Goal: Transaction & Acquisition: Purchase product/service

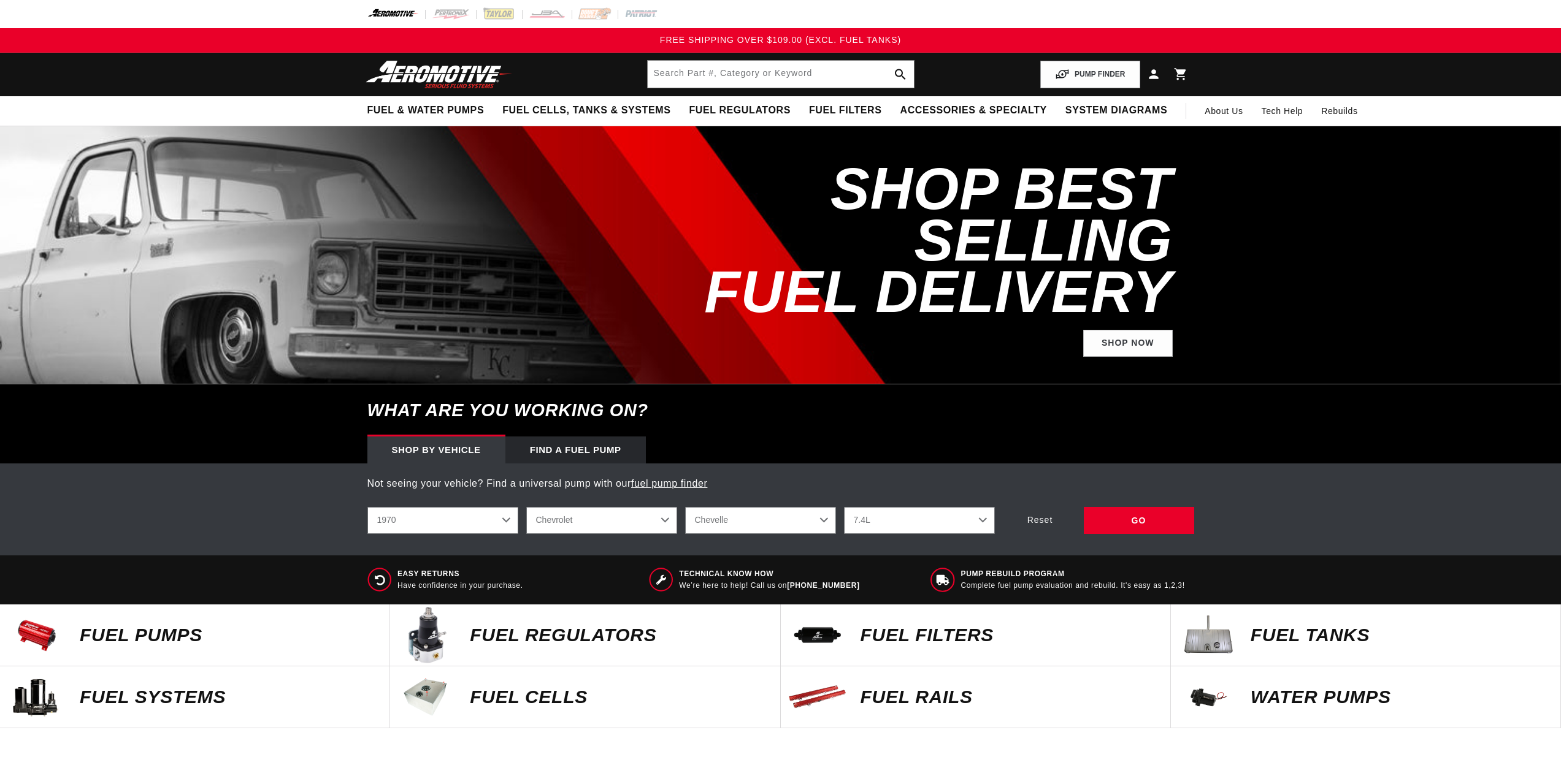
select select "1970"
select select "Chevrolet"
select select "Chevelle"
select select "7.4L"
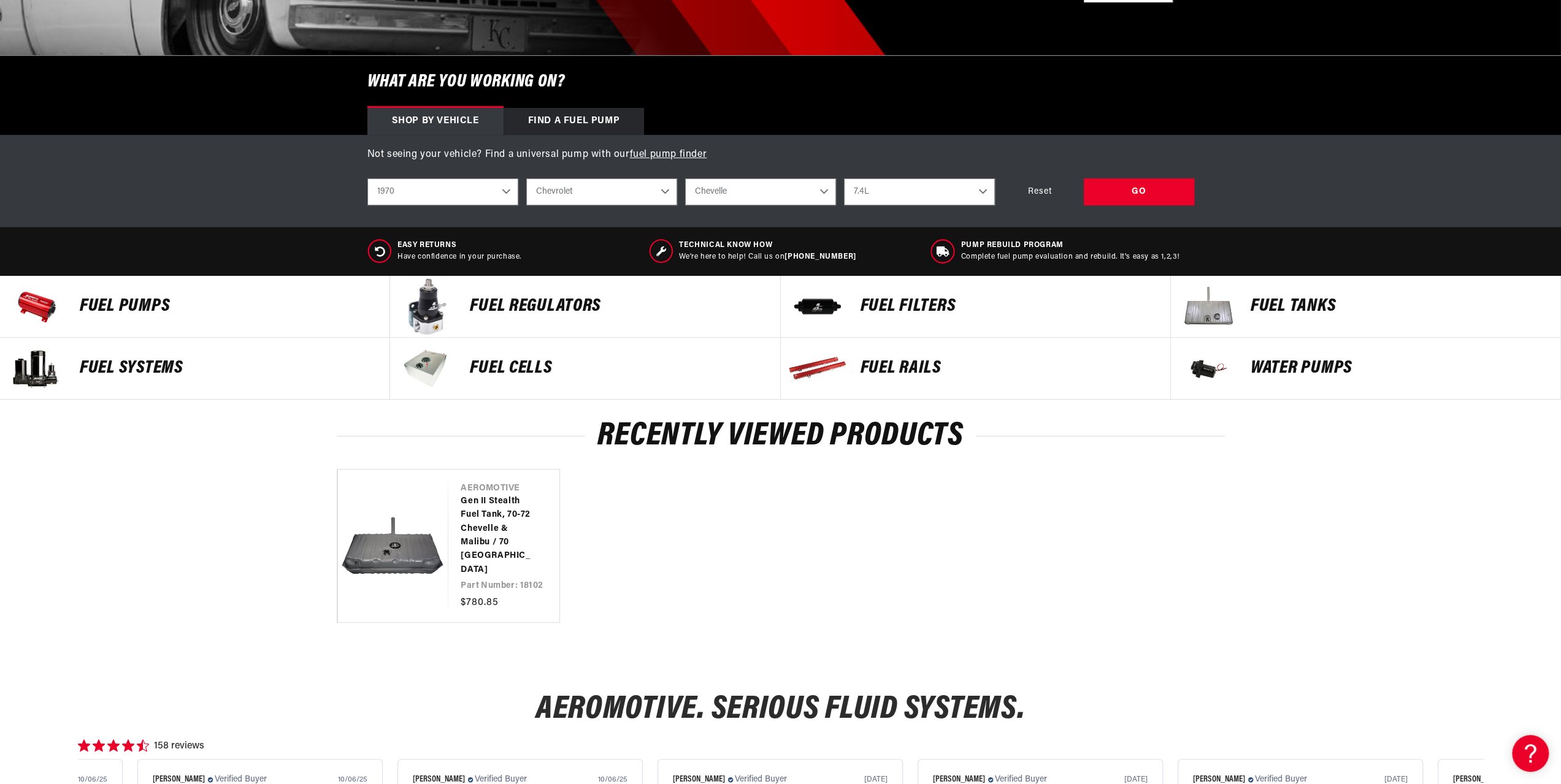
scroll to position [368, 0]
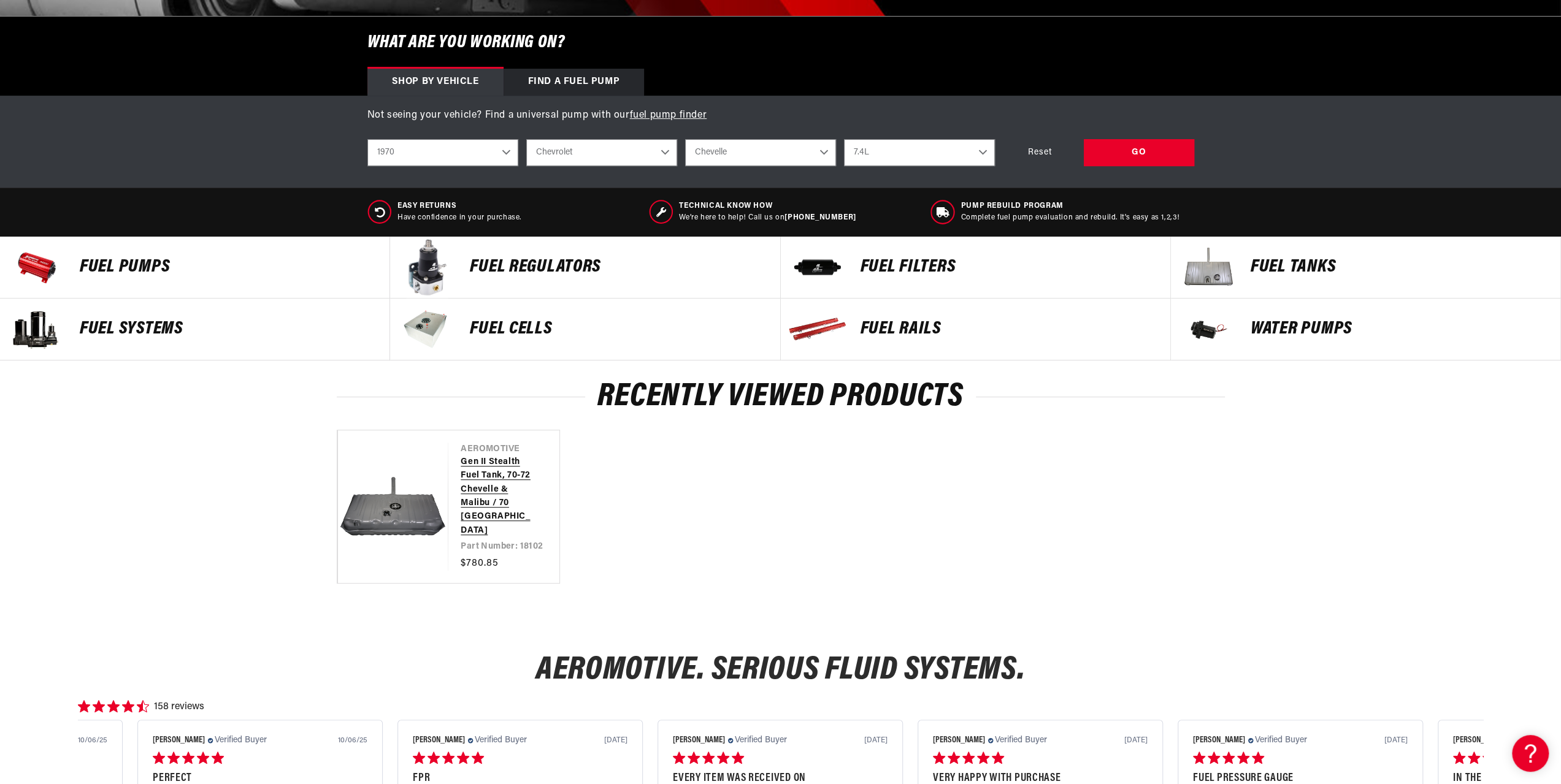
click at [492, 471] on link "Gen II Stealth Fuel Tank, 70-72 Chevelle & Malibu / 70 [GEOGRAPHIC_DATA]" at bounding box center [498, 497] width 74 height 83
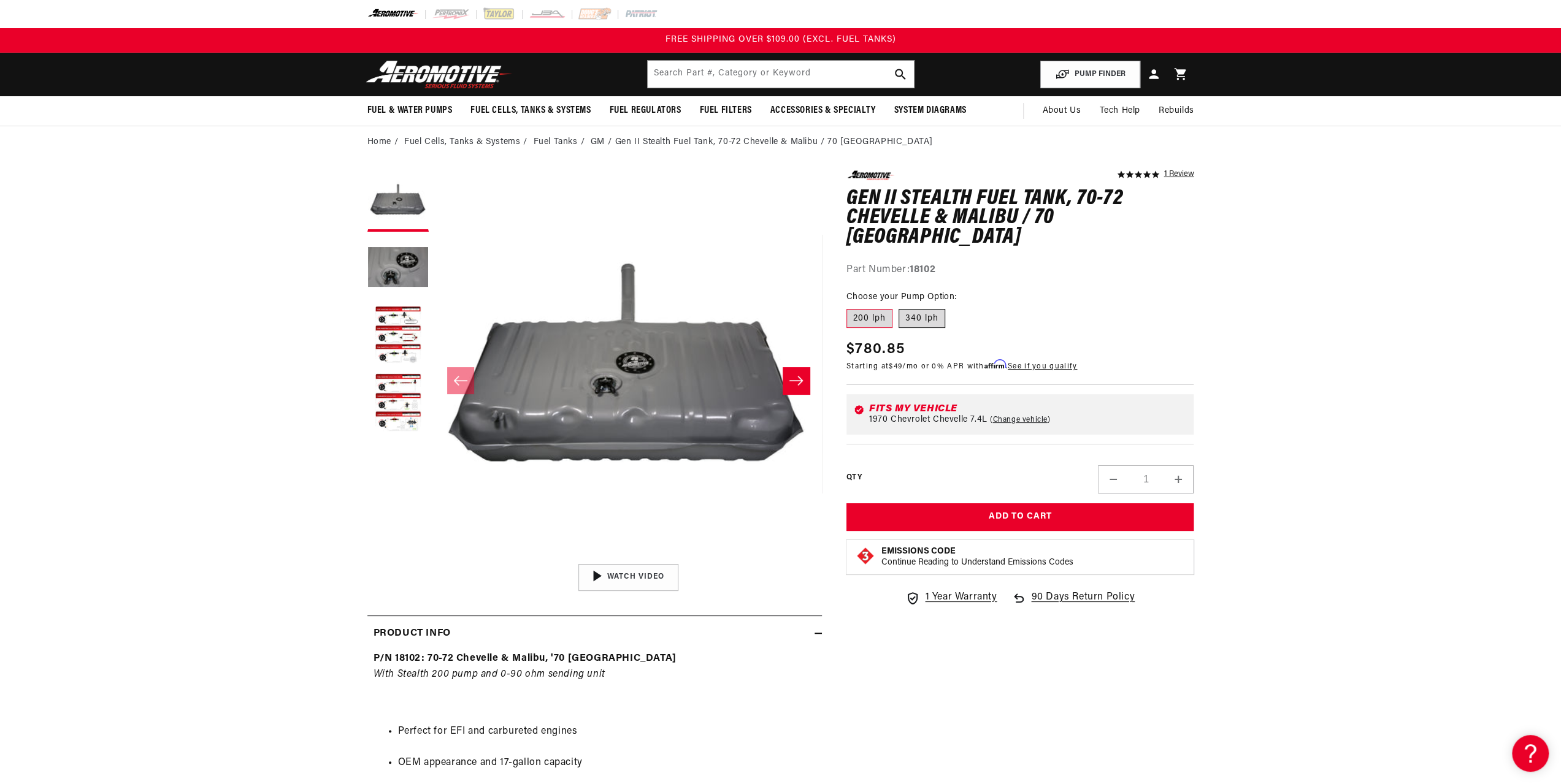
click at [924, 309] on label "340 lph" at bounding box center [922, 318] width 47 height 20
click at [900, 307] on input "340 lph" at bounding box center [899, 307] width 1 height 1
radio input "true"
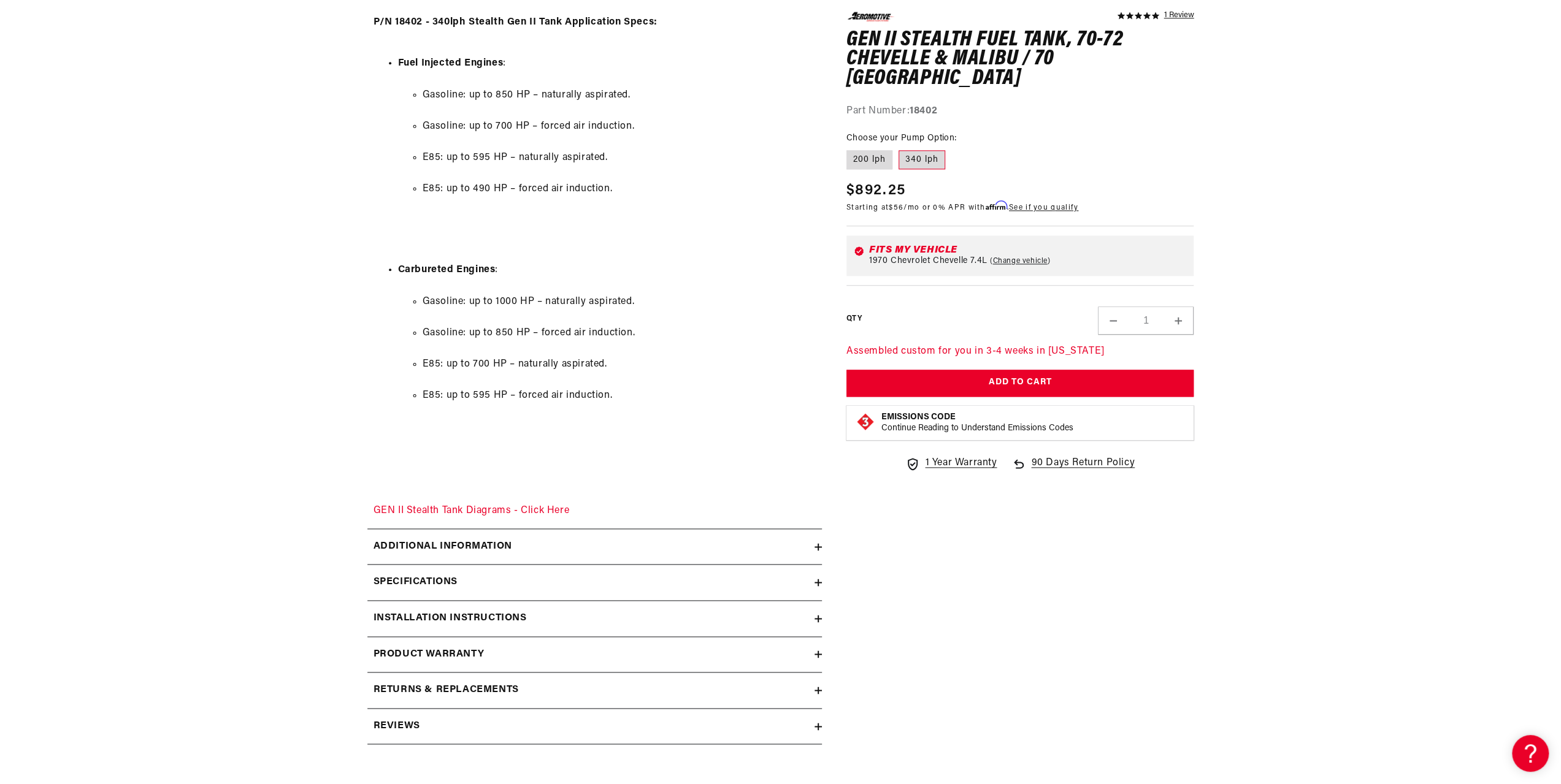
scroll to position [1472, 0]
click at [817, 543] on icon at bounding box center [818, 543] width 8 height 8
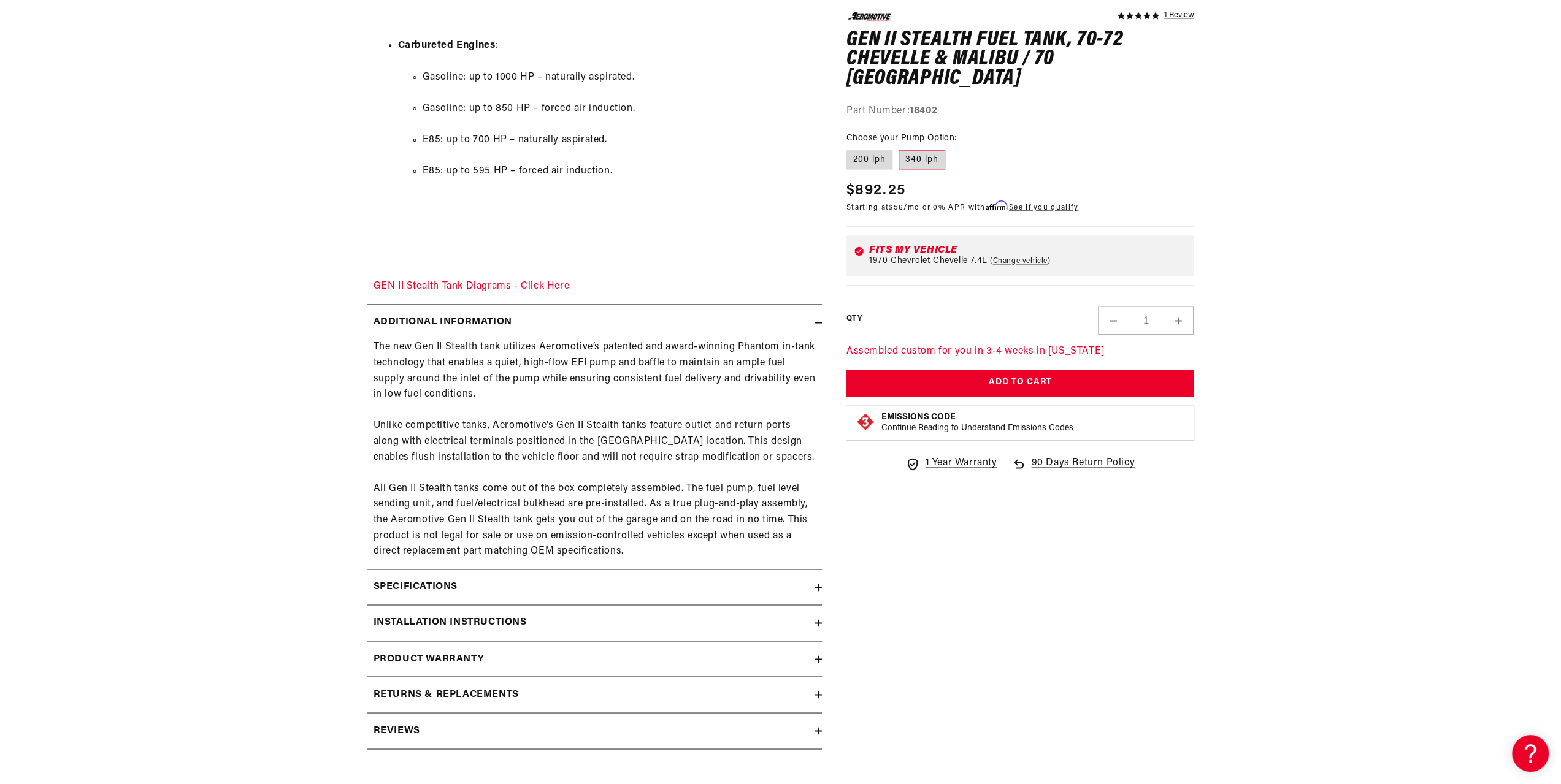
scroll to position [1717, 0]
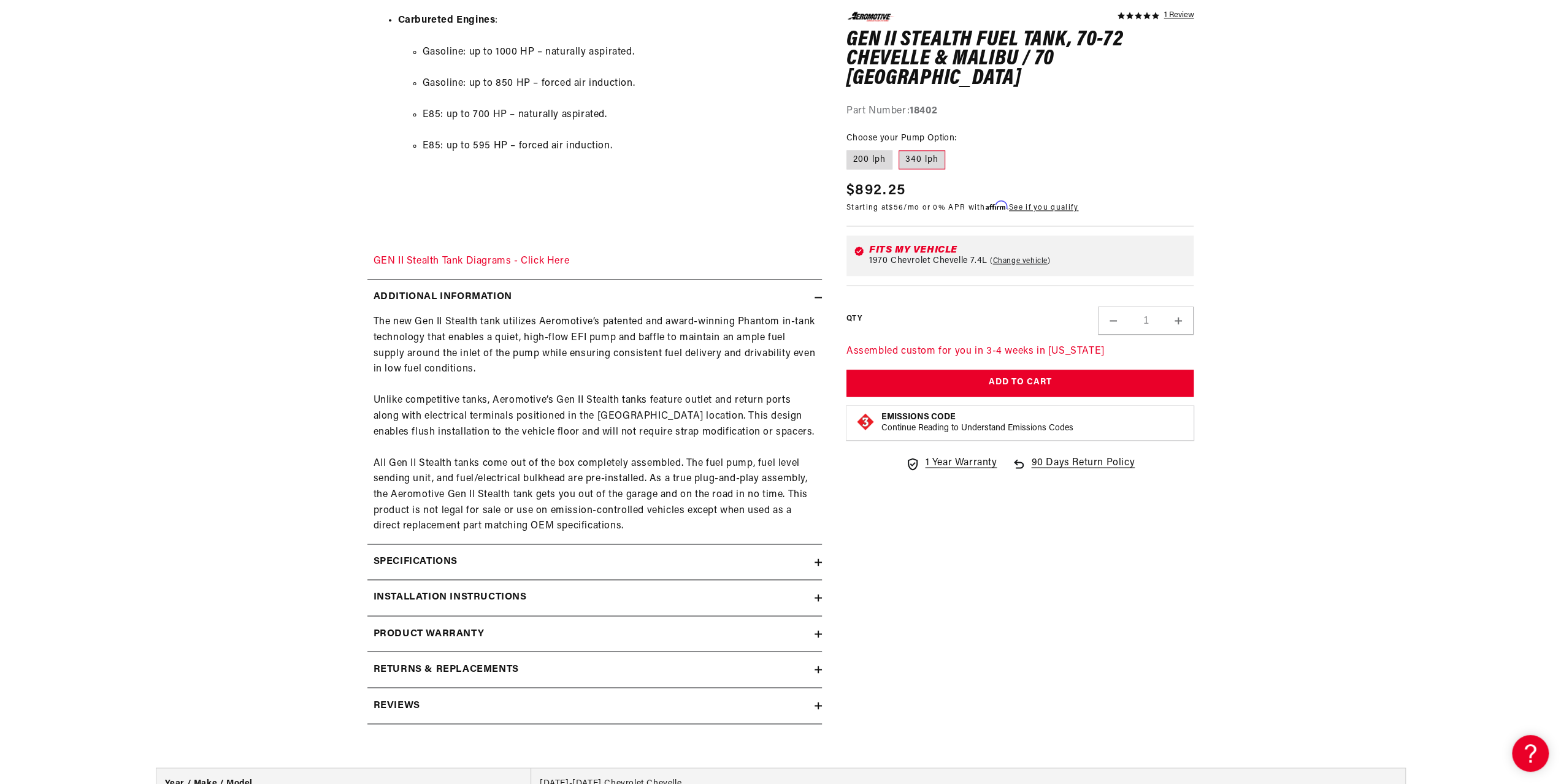
click at [820, 561] on icon at bounding box center [818, 562] width 8 height 8
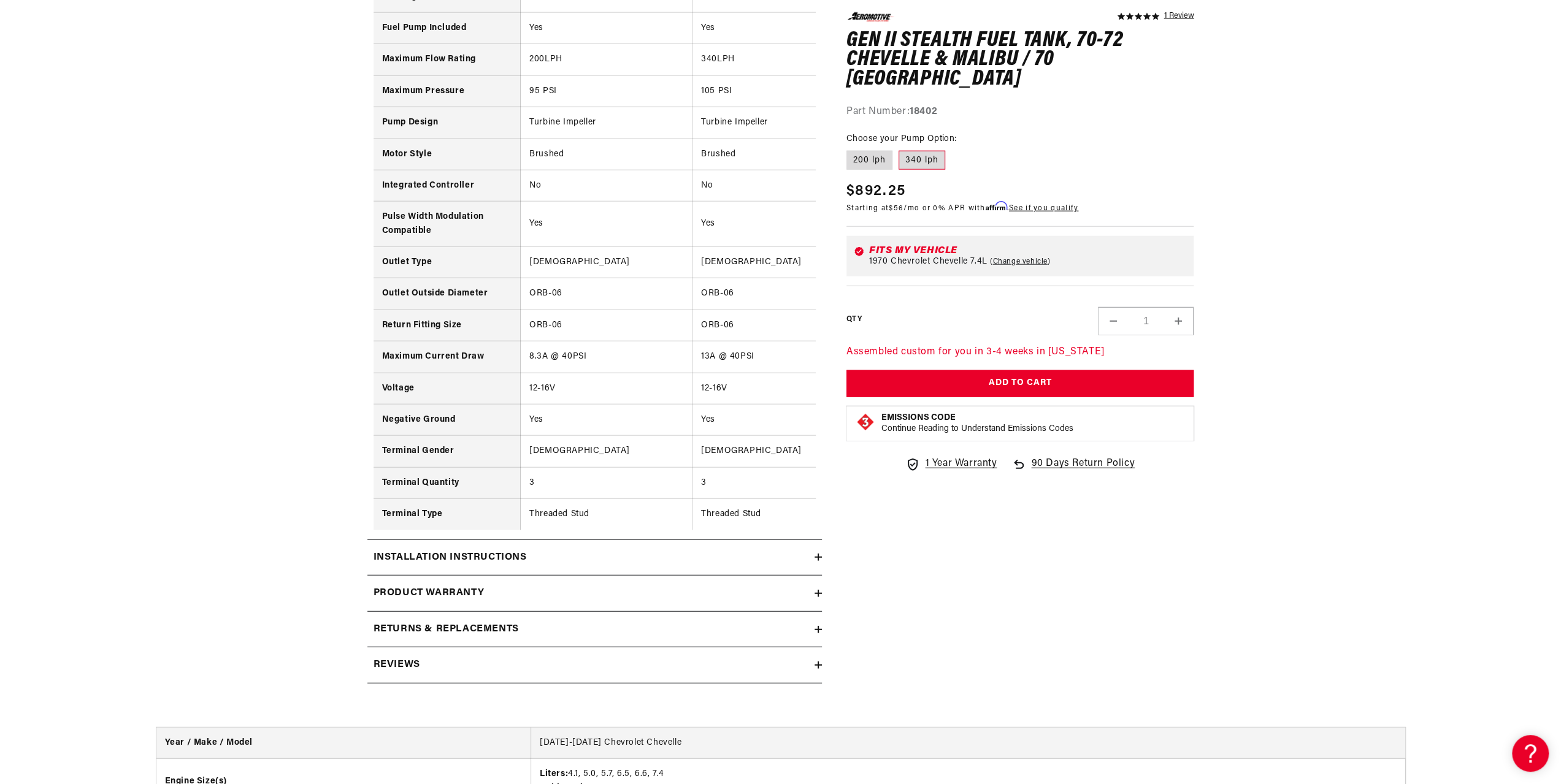
scroll to position [2821, 0]
click at [816, 556] on icon at bounding box center [818, 556] width 8 height 0
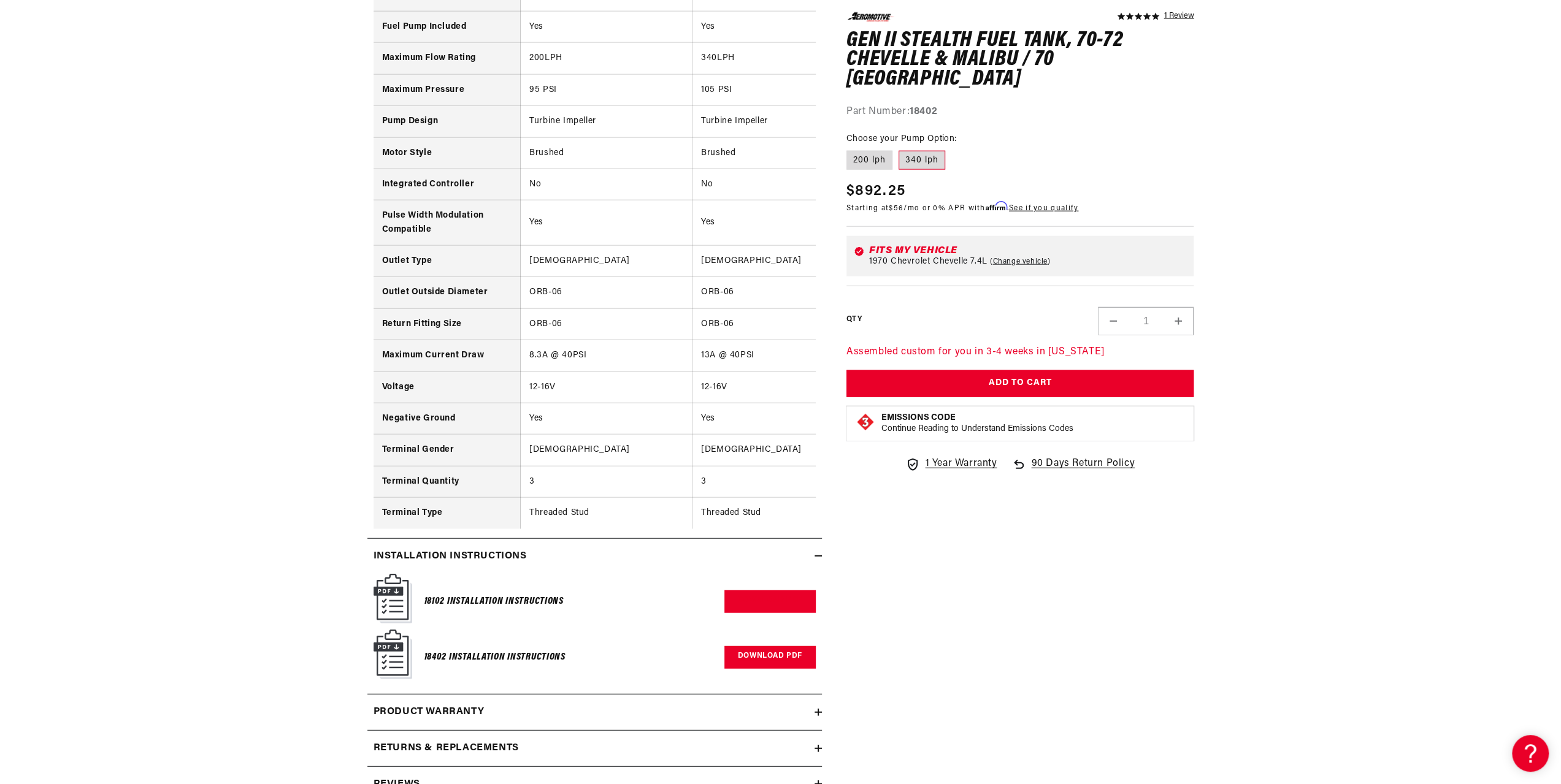
click at [757, 655] on link "Download PDF" at bounding box center [769, 657] width 91 height 23
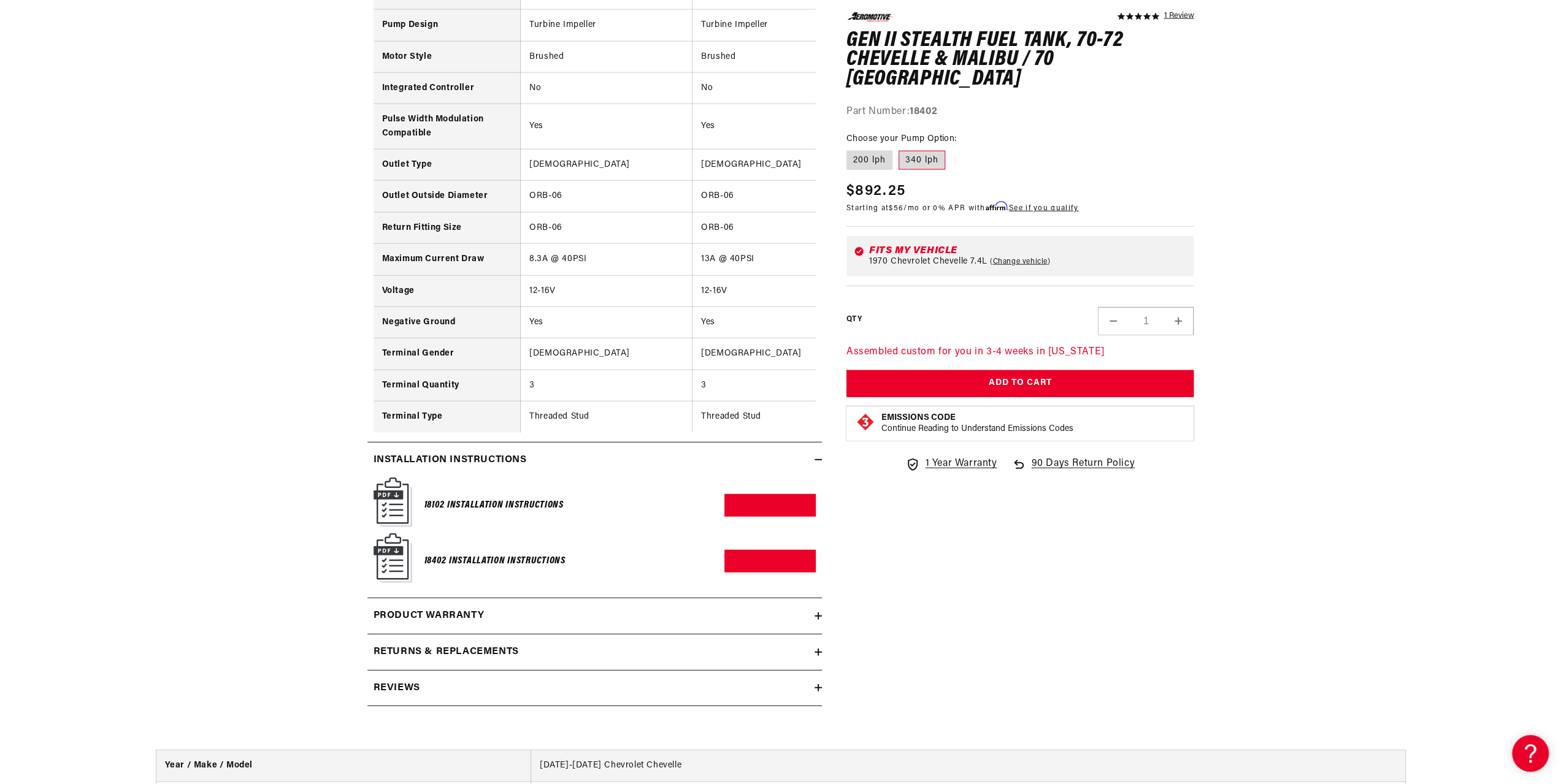
scroll to position [3067, 0]
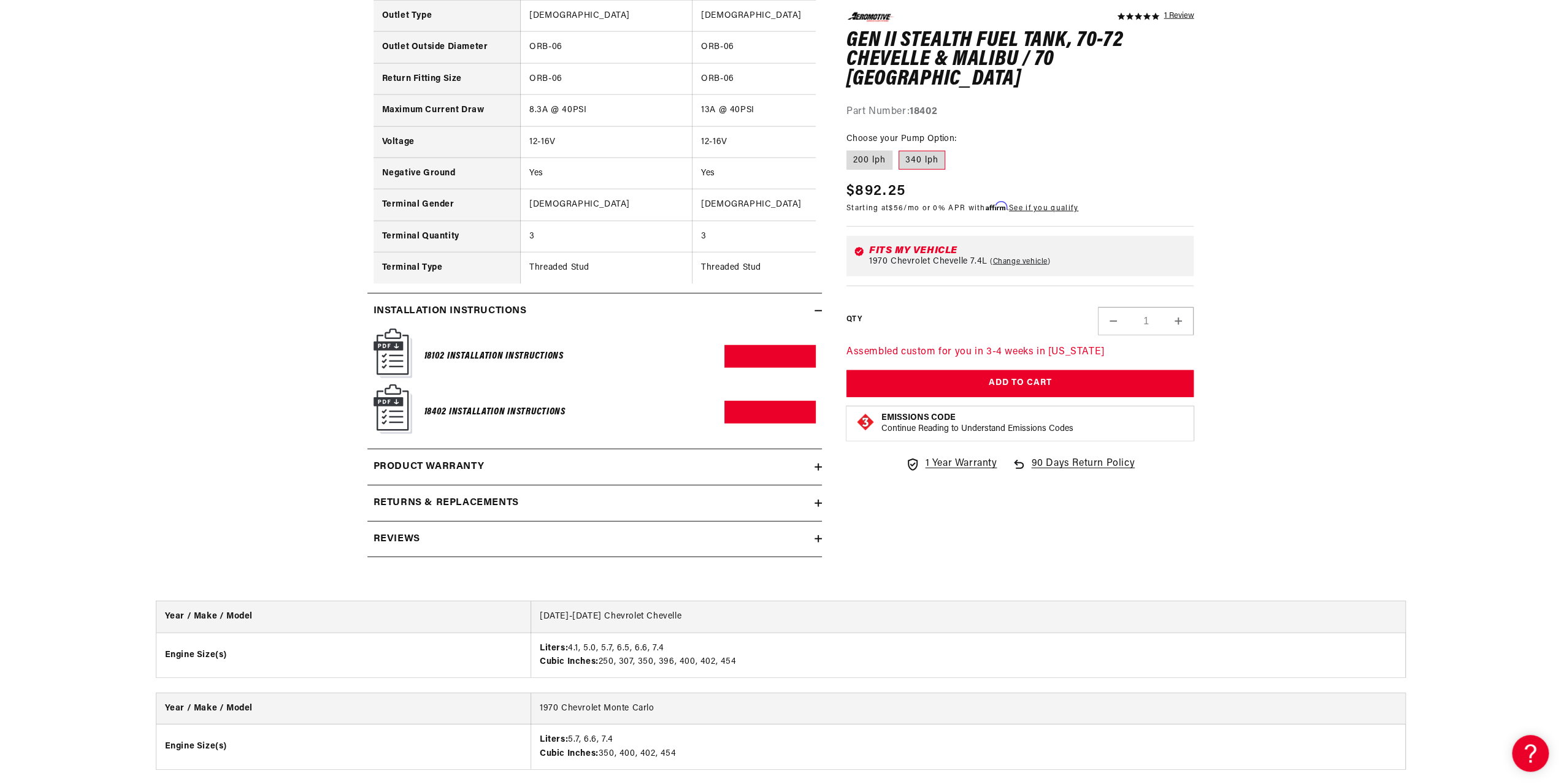
click at [406, 535] on h2 "Reviews" at bounding box center [397, 539] width 47 height 16
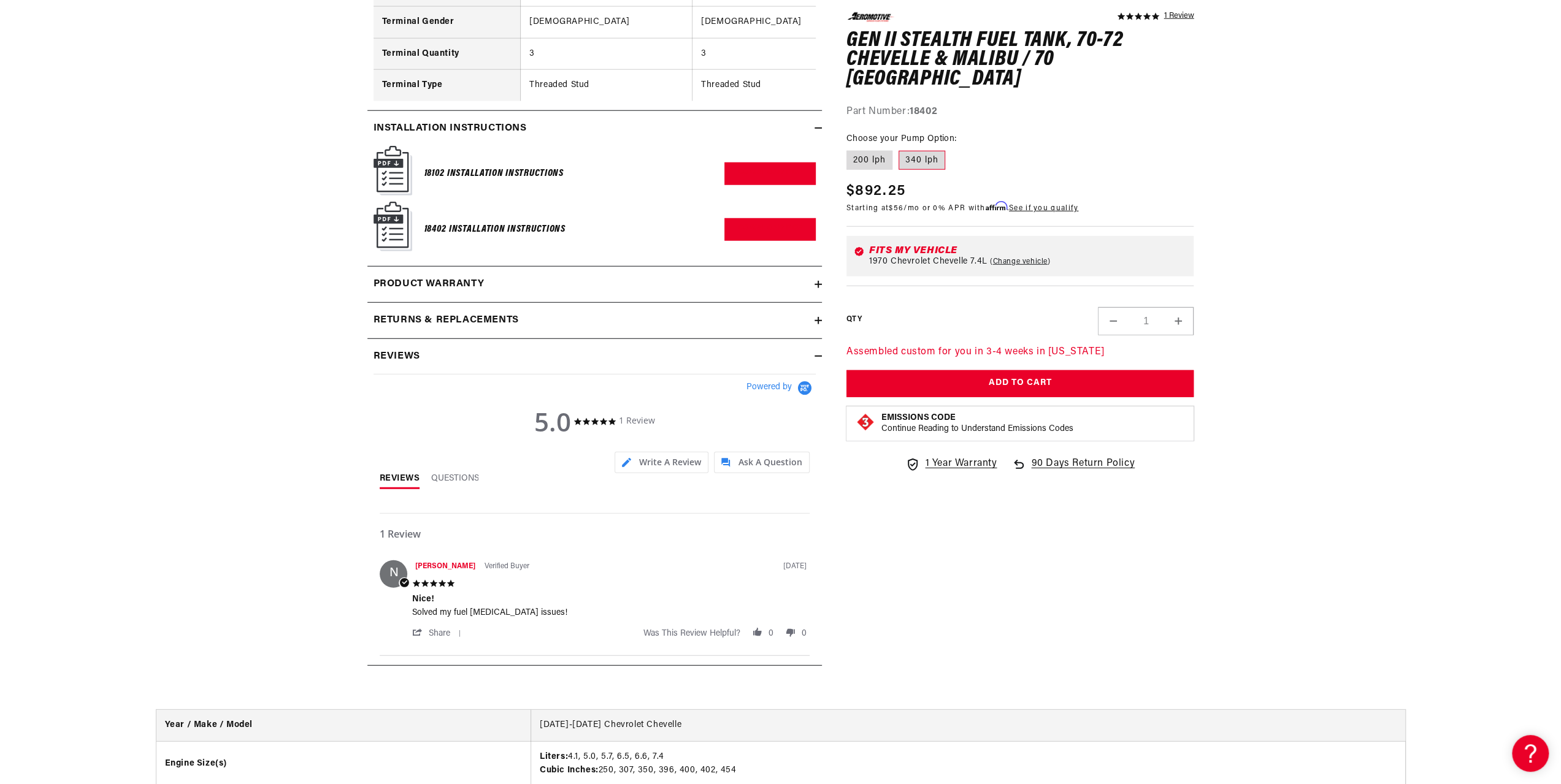
scroll to position [3251, 0]
